Goal: Information Seeking & Learning: Learn about a topic

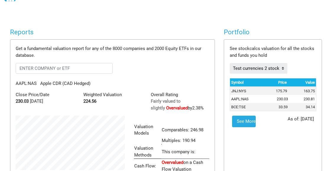
scroll to position [99, 118]
click at [105, 11] on body "Dashboard Snapshot Reports Portfolio Screen Stock Screener Sector ETF Industry …" at bounding box center [166, 55] width 332 height 171
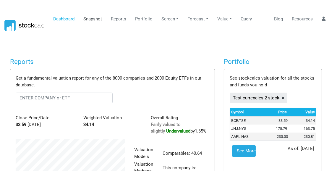
scroll to position [92, 118]
click at [94, 18] on link "Snapshot" at bounding box center [92, 18] width 23 height 11
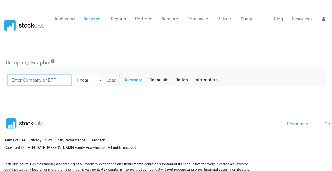
click at [42, 75] on input "text" at bounding box center [39, 80] width 63 height 11
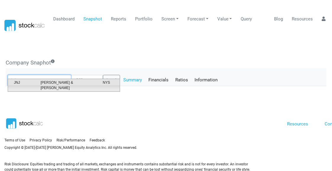
click at [52, 84] on span "[PERSON_NAME] & [PERSON_NAME]" at bounding box center [67, 85] width 62 height 11
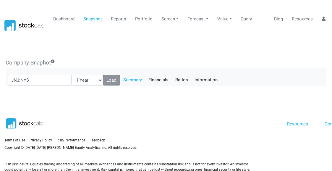
click at [107, 75] on button "Load" at bounding box center [111, 80] width 17 height 11
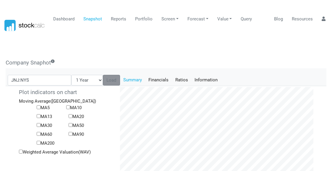
scroll to position [97, 202]
click at [151, 75] on link "Financials" at bounding box center [158, 80] width 27 height 10
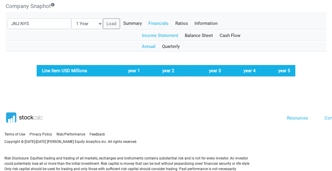
scroll to position [59, 0]
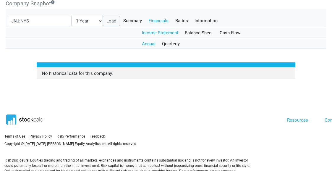
click at [146, 39] on link "Annual" at bounding box center [149, 44] width 20 height 10
click at [169, 39] on link "Quarterly" at bounding box center [171, 44] width 25 height 10
click at [148, 39] on link "Annual" at bounding box center [149, 44] width 20 height 10
click at [195, 28] on link "Balance Sheet" at bounding box center [198, 33] width 35 height 10
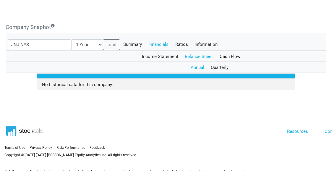
scroll to position [30, 0]
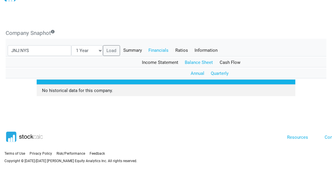
click at [219, 68] on link "Quarterly" at bounding box center [219, 73] width 25 height 10
click at [196, 68] on link "Annual" at bounding box center [197, 73] width 20 height 10
click at [151, 57] on link "Income Statement" at bounding box center [160, 62] width 43 height 10
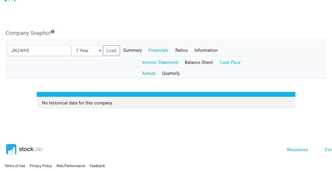
click at [228, 57] on link "Cash Flow" at bounding box center [229, 62] width 27 height 10
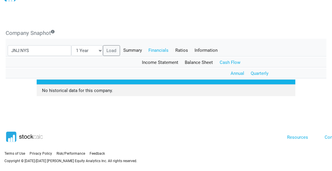
click at [260, 68] on link "Quarterly" at bounding box center [259, 73] width 25 height 10
click at [236, 68] on link "Annual" at bounding box center [237, 73] width 20 height 10
click at [174, 45] on link "Ratios" at bounding box center [181, 50] width 19 height 10
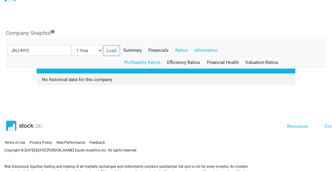
click at [202, 45] on link "Information" at bounding box center [206, 50] width 30 height 10
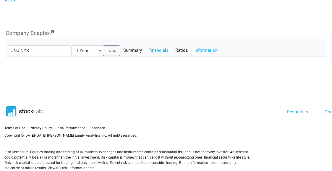
click at [150, 45] on link "Financials" at bounding box center [158, 50] width 27 height 10
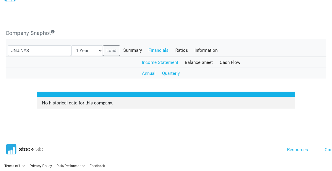
click at [170, 68] on link "Quarterly" at bounding box center [171, 73] width 25 height 10
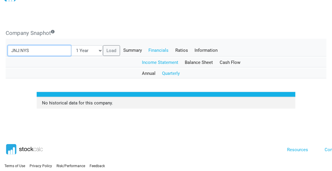
drag, startPoint x: 26, startPoint y: 44, endPoint x: 0, endPoint y: 39, distance: 26.7
click at [0, 39] on body "Dashboard Snapshot Reports Portfolio Screen Stock Screener Sector ETF Industry …" at bounding box center [166, 55] width 332 height 171
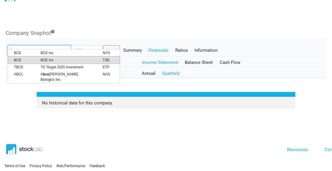
click at [46, 60] on span "BCE Inc" at bounding box center [67, 59] width 62 height 5
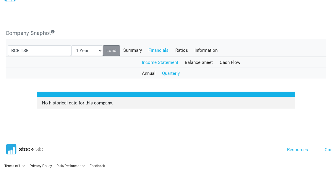
click at [103, 45] on button "Load" at bounding box center [111, 50] width 17 height 11
click at [127, 45] on link "Summary" at bounding box center [132, 50] width 25 height 10
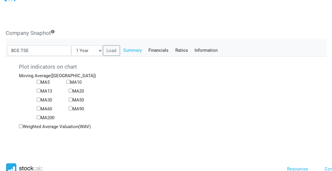
scroll to position [97, 202]
click at [152, 45] on link "Financials" at bounding box center [158, 50] width 27 height 10
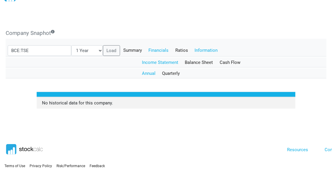
click at [199, 45] on link "Information" at bounding box center [206, 50] width 30 height 10
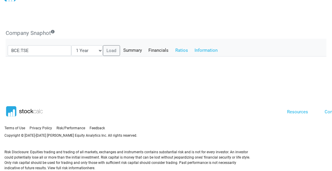
click at [176, 45] on link "Ratios" at bounding box center [181, 50] width 19 height 10
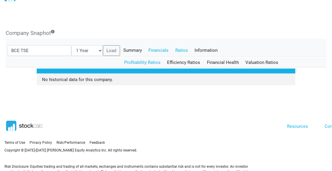
click at [151, 45] on link "Financials" at bounding box center [158, 50] width 27 height 10
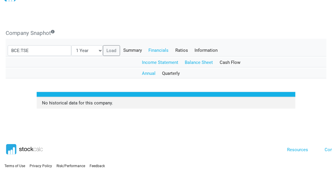
click at [200, 57] on link "Balance Sheet" at bounding box center [198, 62] width 35 height 10
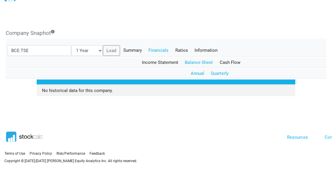
click at [222, 68] on link "Quarterly" at bounding box center [219, 73] width 25 height 10
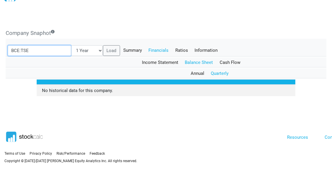
drag, startPoint x: 55, startPoint y: 43, endPoint x: 0, endPoint y: 48, distance: 55.1
click at [0, 48] on body "Dashboard Snapshot Reports Portfolio Screen Stock Screener Sector ETF Industry …" at bounding box center [166, 55] width 332 height 171
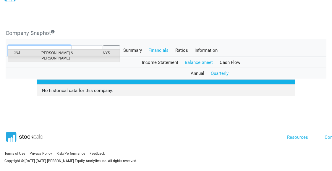
click at [54, 54] on span "[PERSON_NAME] & [PERSON_NAME]" at bounding box center [67, 55] width 62 height 11
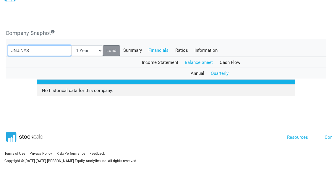
type input "JNJ:NYS"
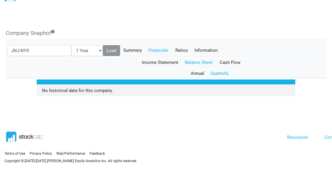
click at [105, 45] on button "Load" at bounding box center [111, 50] width 17 height 11
click at [158, 57] on link "Income Statement" at bounding box center [160, 62] width 43 height 10
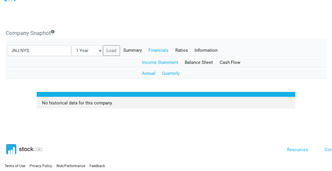
click at [176, 68] on link "Quarterly" at bounding box center [171, 73] width 25 height 10
drag, startPoint x: 194, startPoint y: 23, endPoint x: 203, endPoint y: 22, distance: 9.3
click at [194, 30] on h5 "Company Snaphot" at bounding box center [166, 33] width 321 height 7
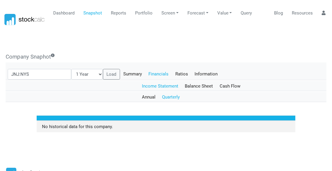
scroll to position [0, 0]
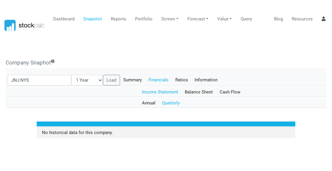
click at [323, 19] on icon at bounding box center [323, 19] width 4 height 4
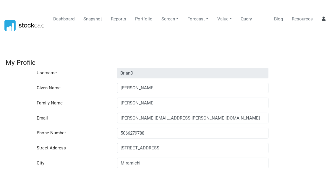
click at [324, 19] on icon at bounding box center [323, 19] width 4 height 4
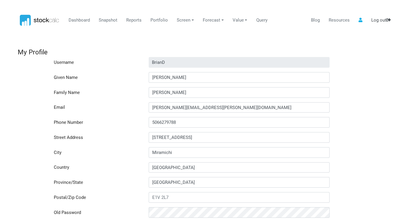
click at [331, 20] on link "Log out" at bounding box center [381, 20] width 24 height 11
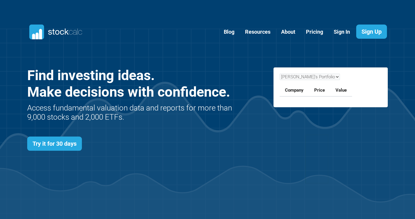
scroll to position [257, 378]
